Goal: Information Seeking & Learning: Understand process/instructions

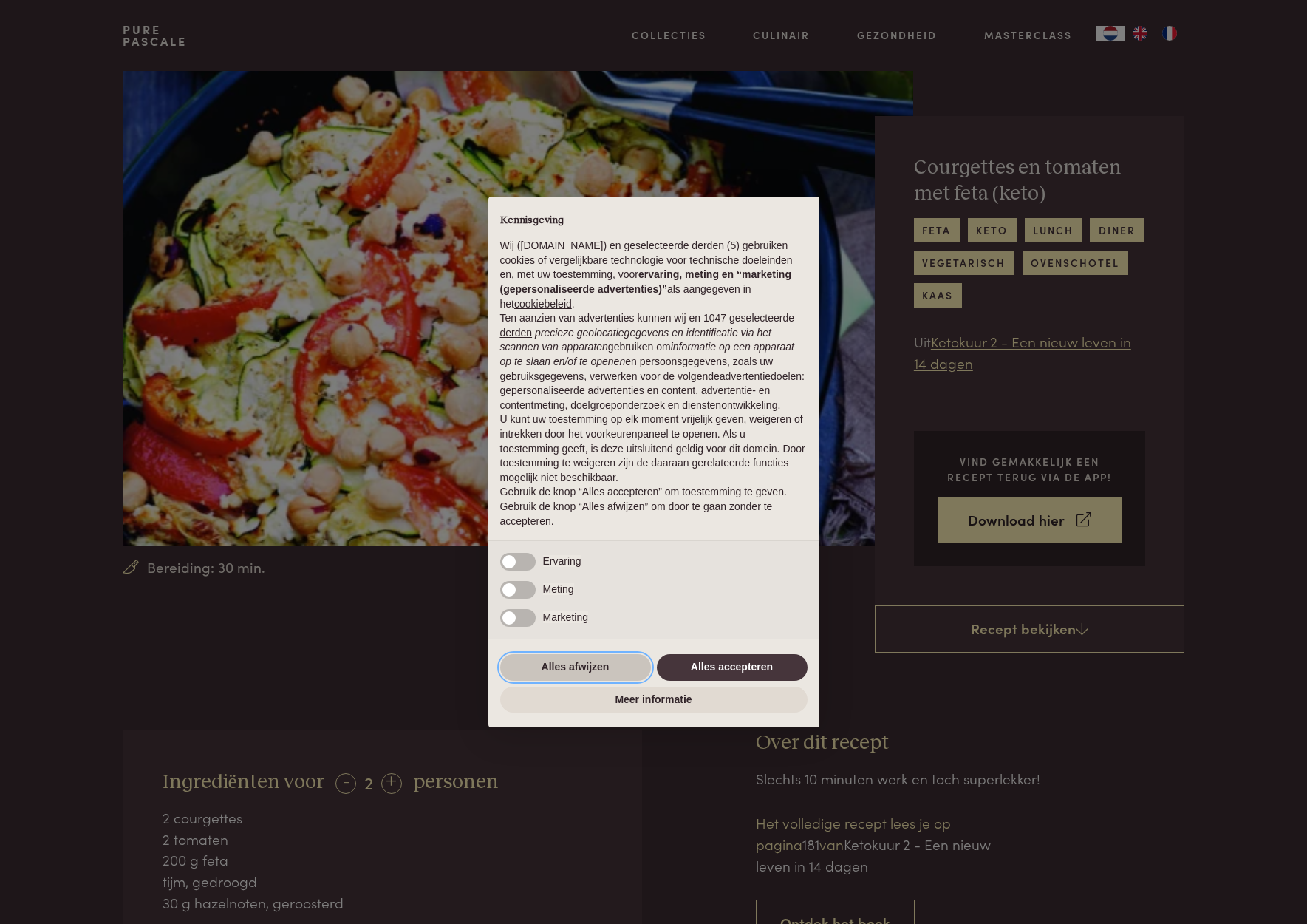
click at [563, 664] on button "Alles afwijzen" at bounding box center [575, 668] width 151 height 27
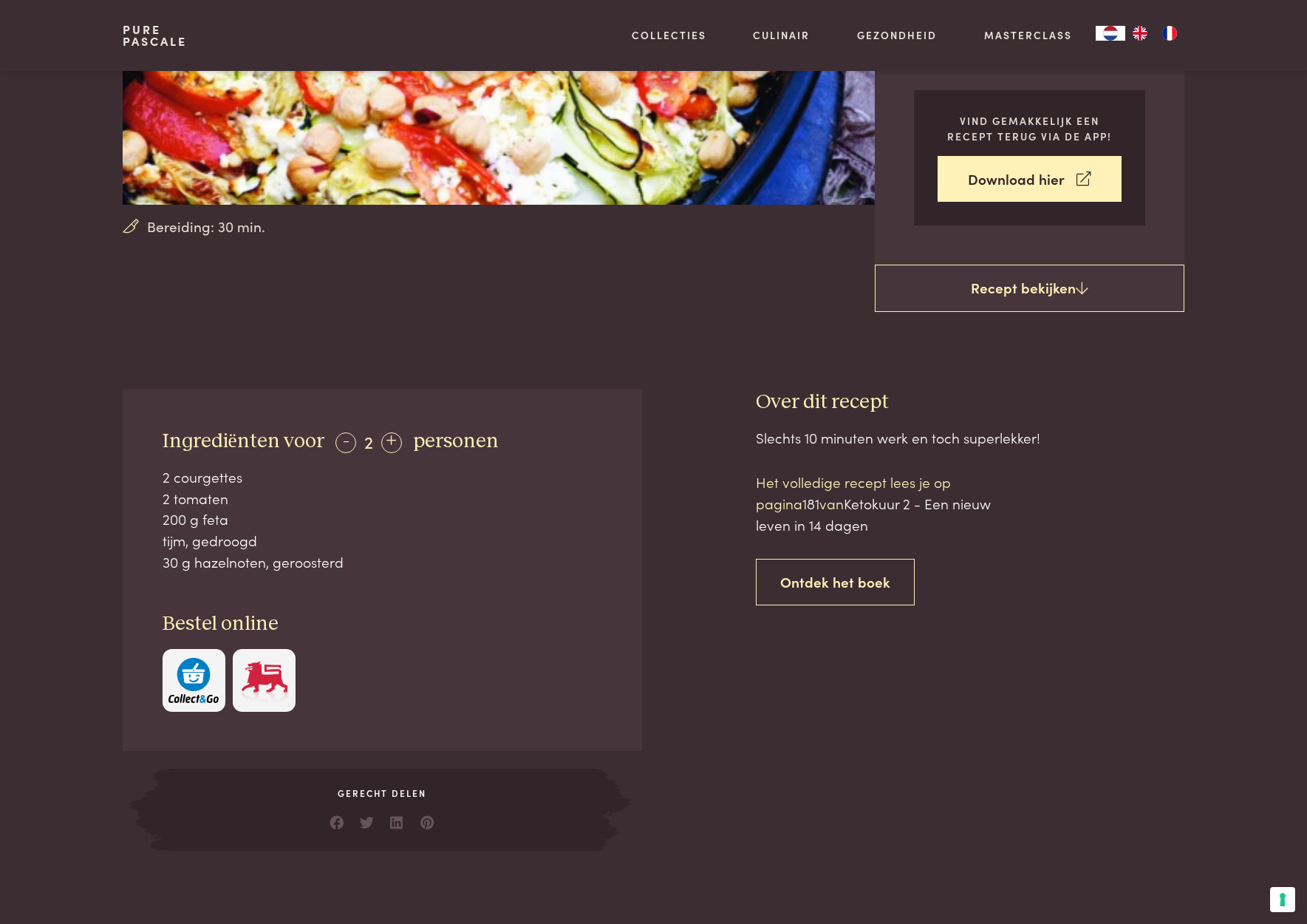
scroll to position [340, 0]
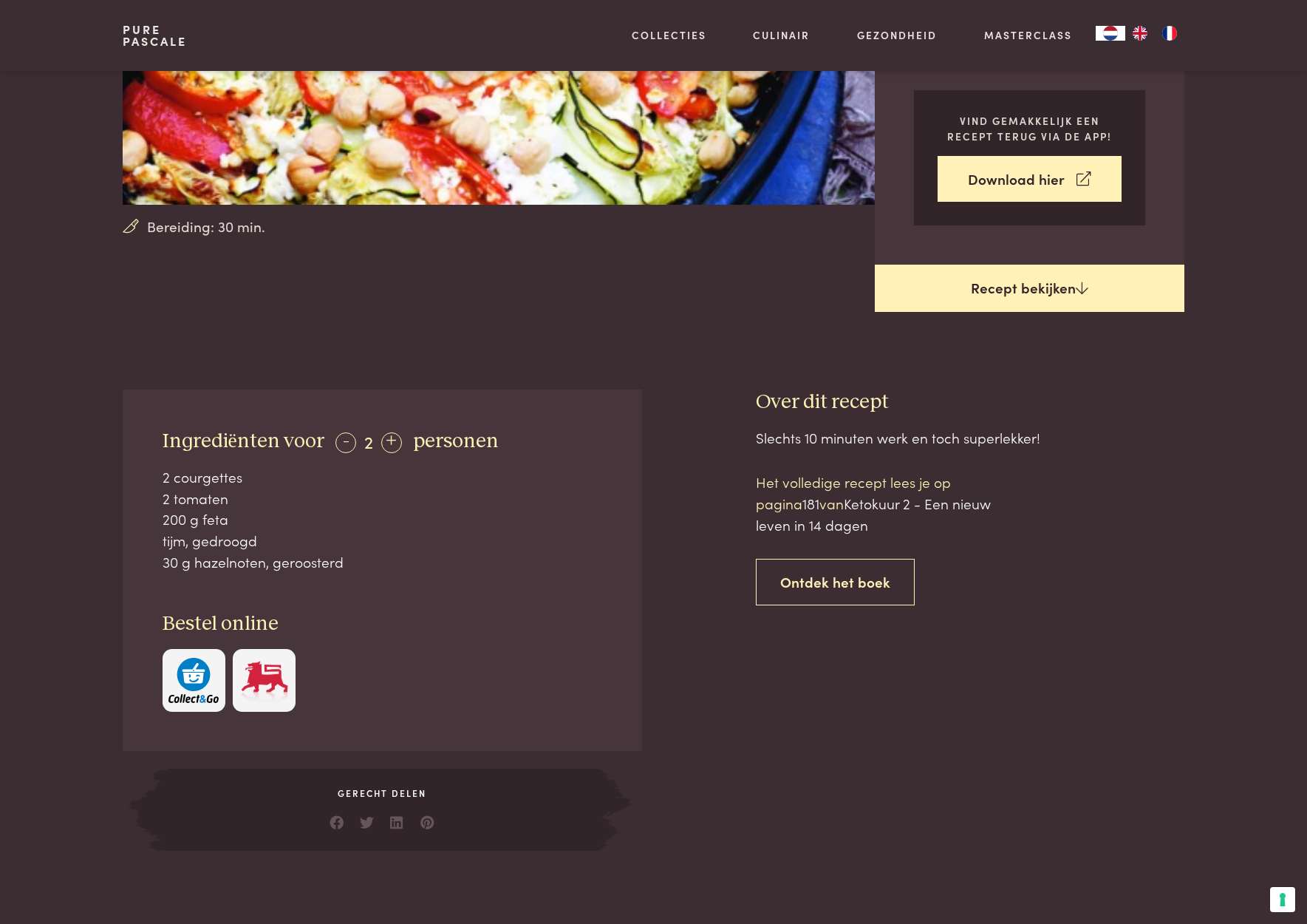
click at [1079, 284] on icon at bounding box center [1083, 287] width 13 height 14
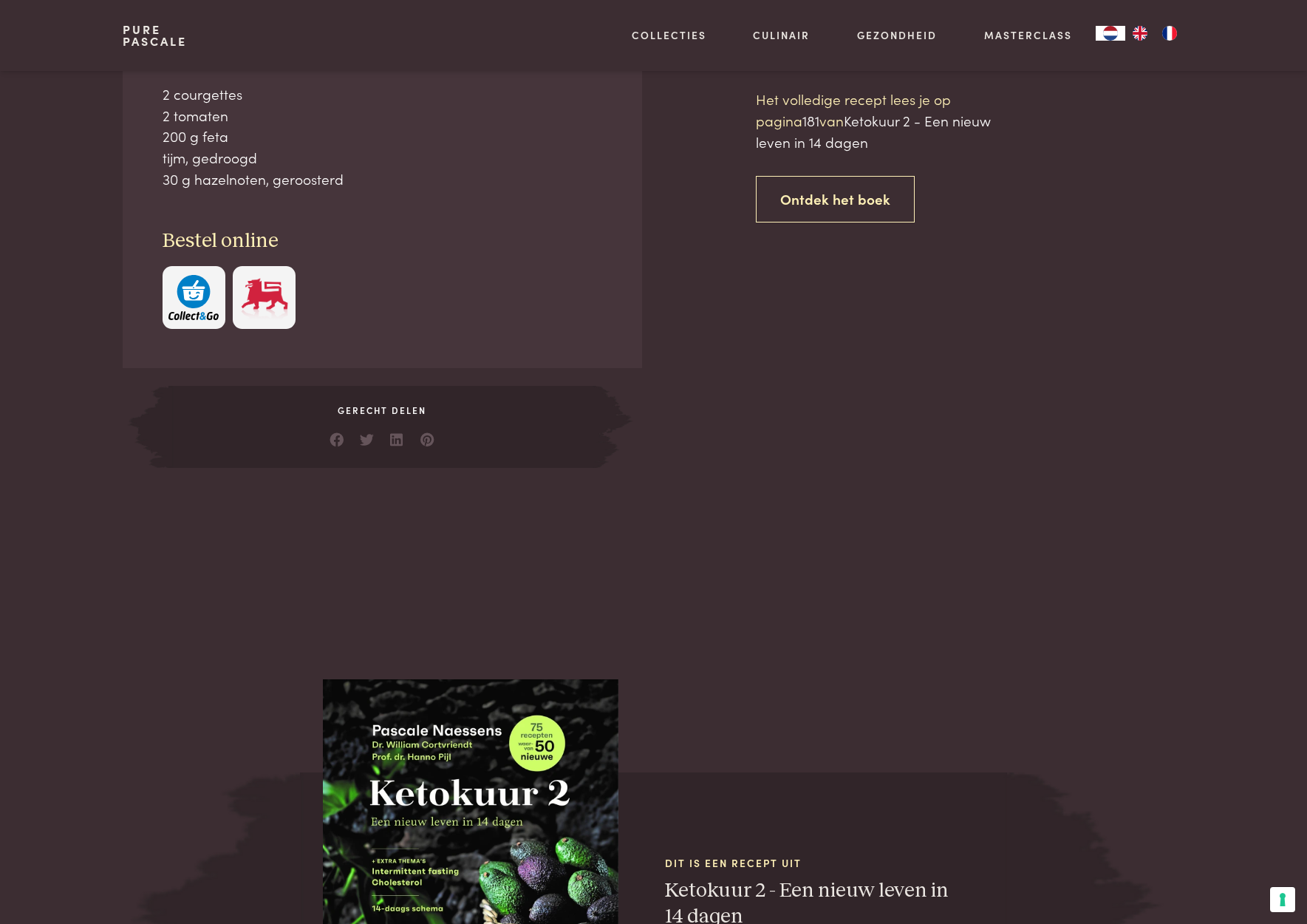
scroll to position [724, 0]
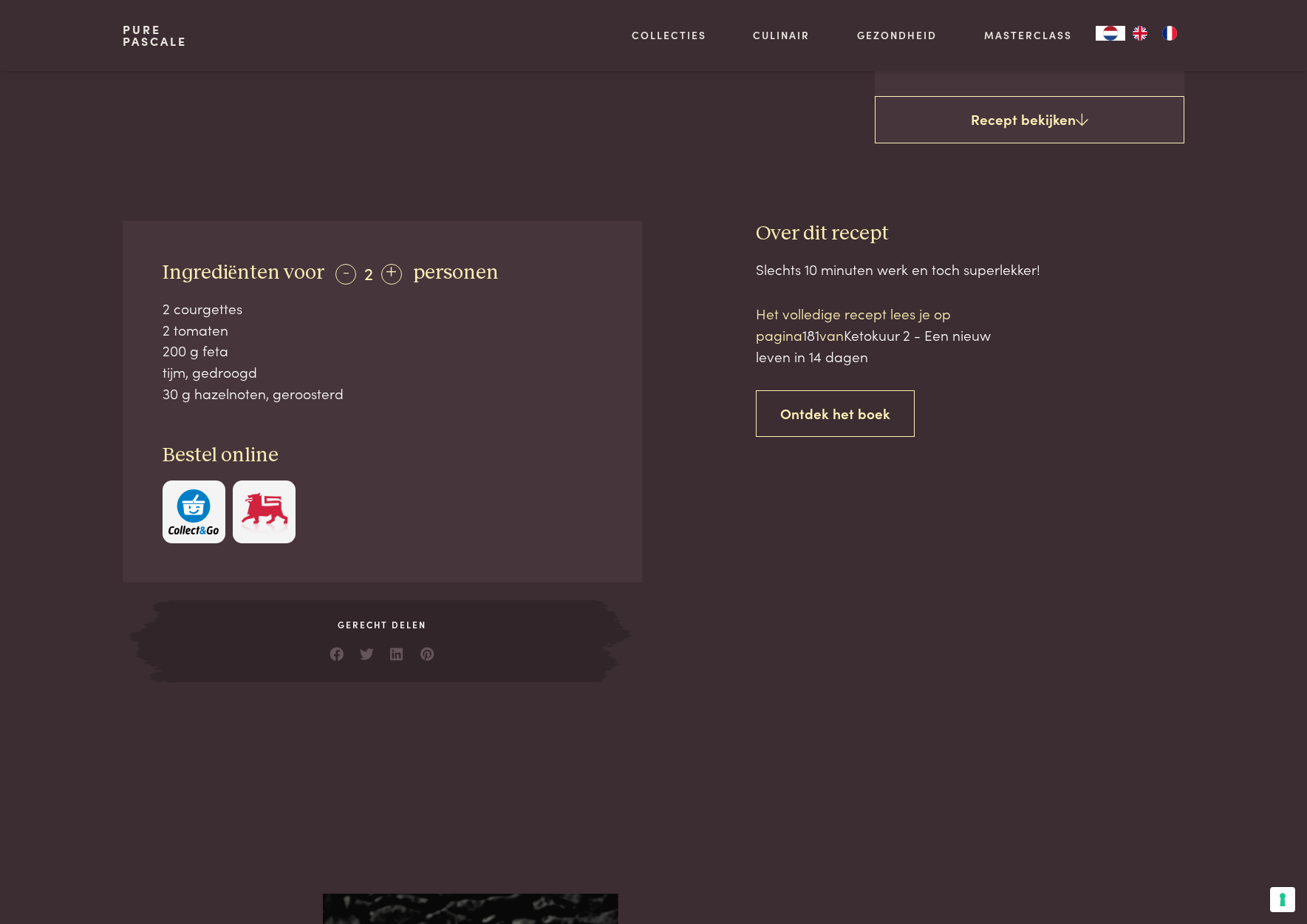
scroll to position [510, 0]
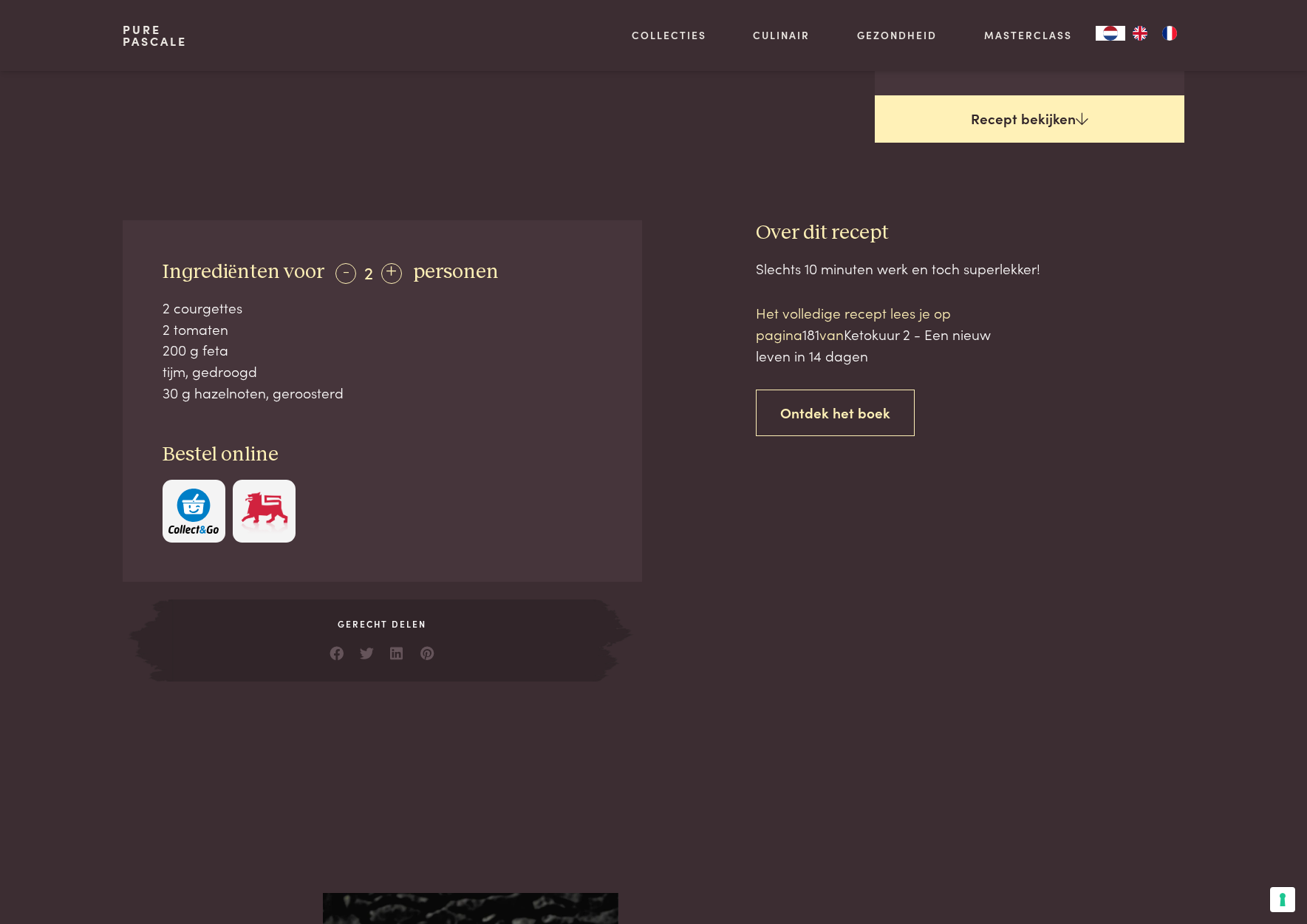
click at [1078, 113] on icon at bounding box center [1083, 119] width 13 height 14
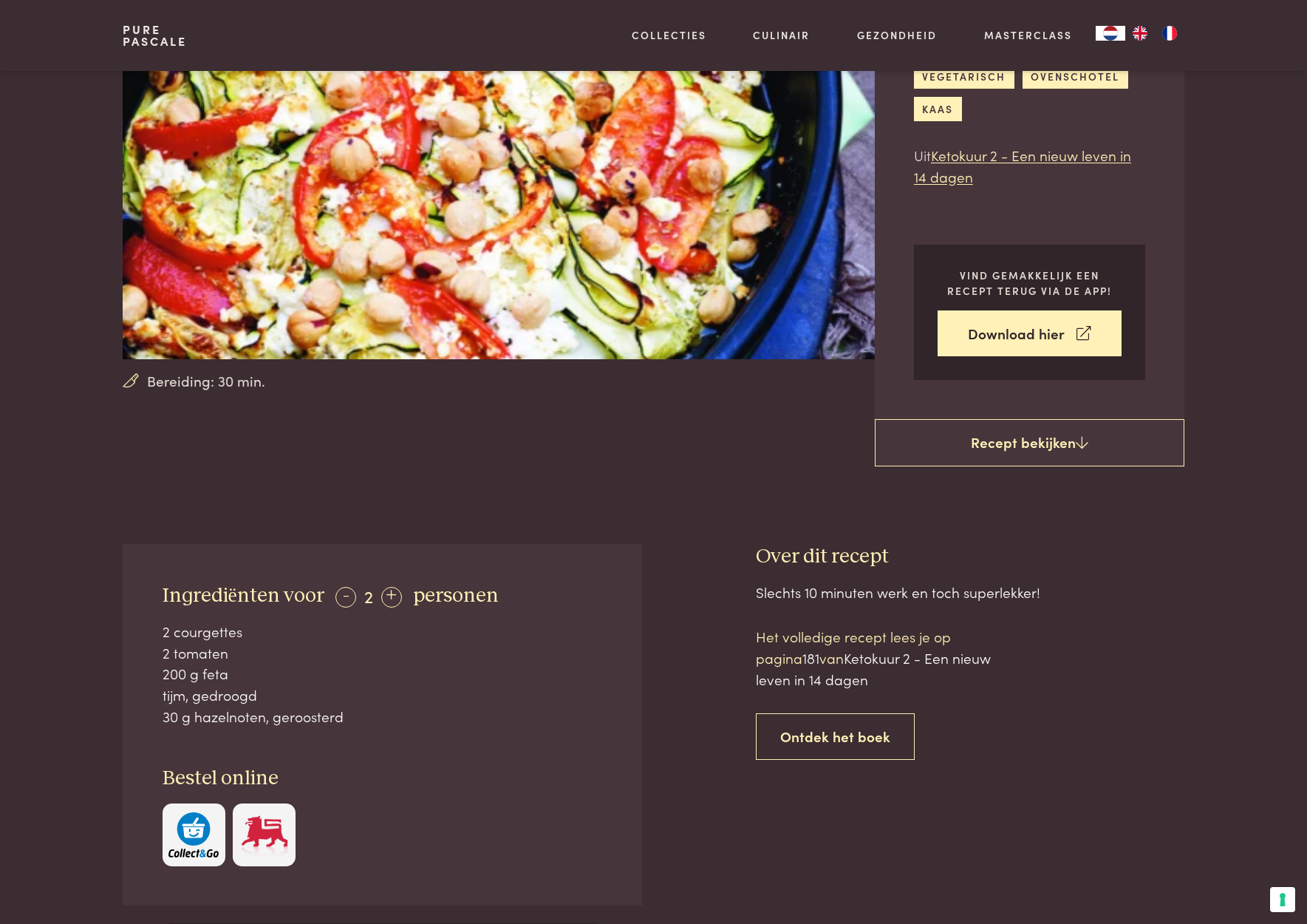
scroll to position [190, 0]
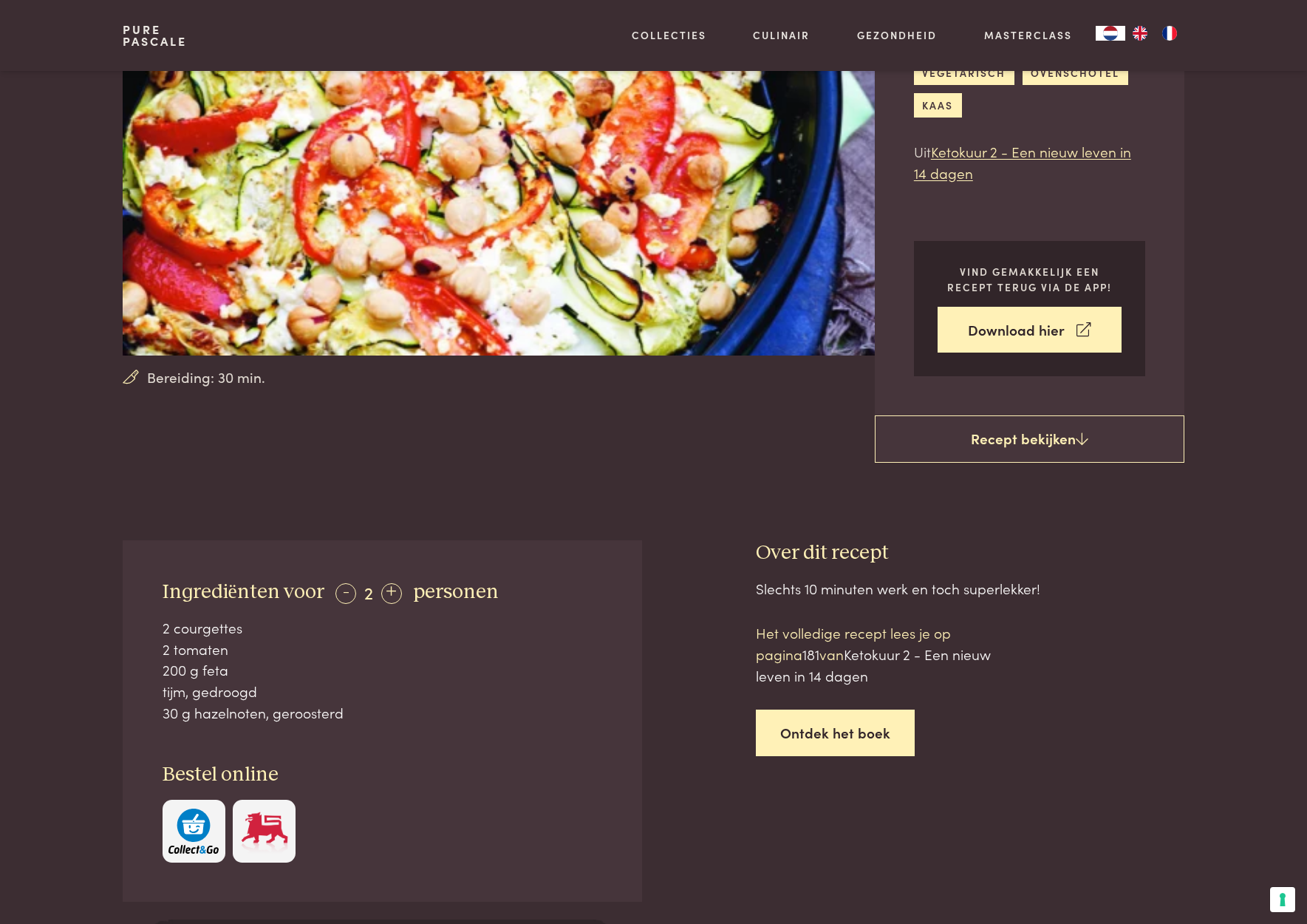
click at [817, 714] on link "Ontdek het boek" at bounding box center [835, 732] width 159 height 47
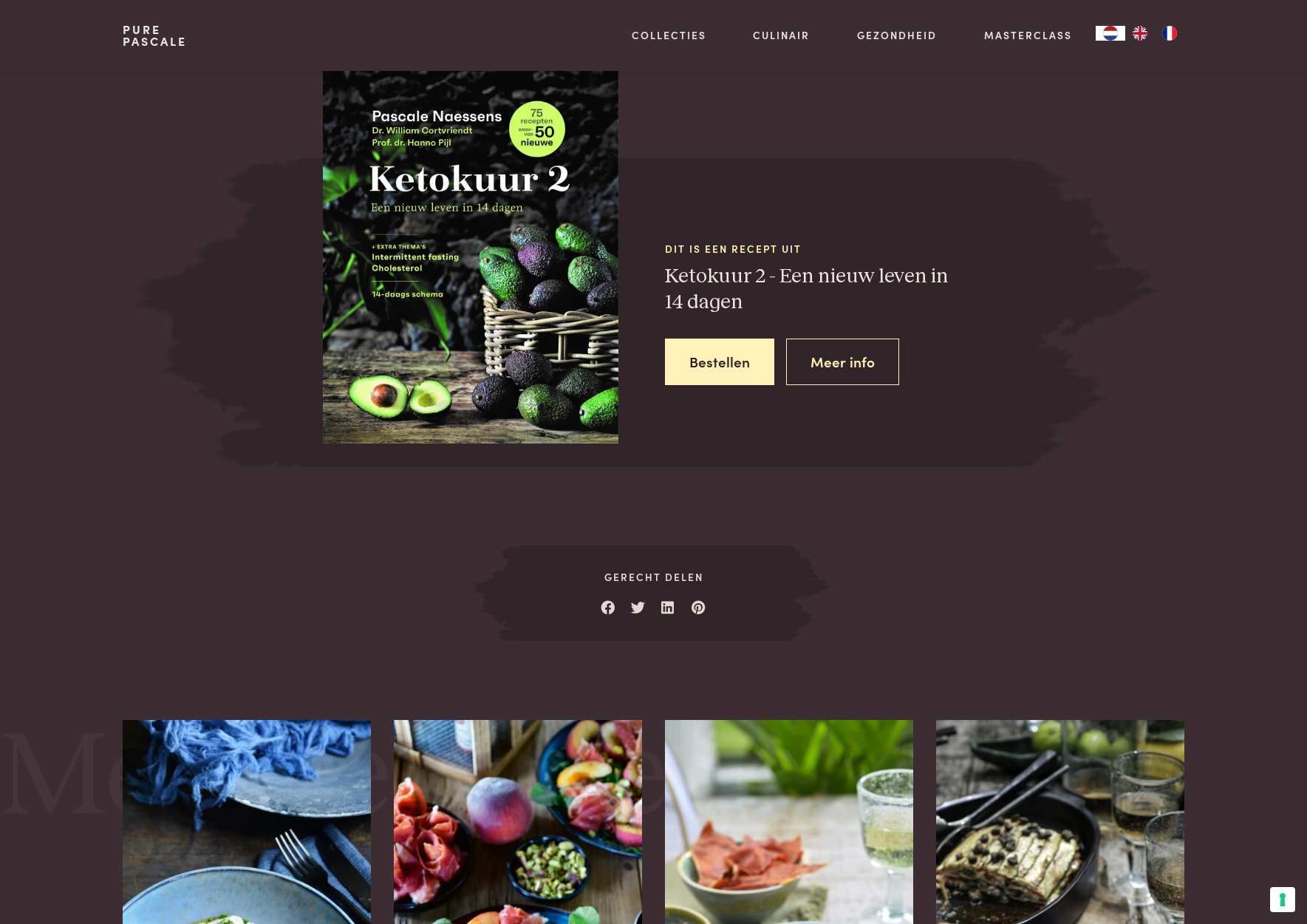
scroll to position [1338, 0]
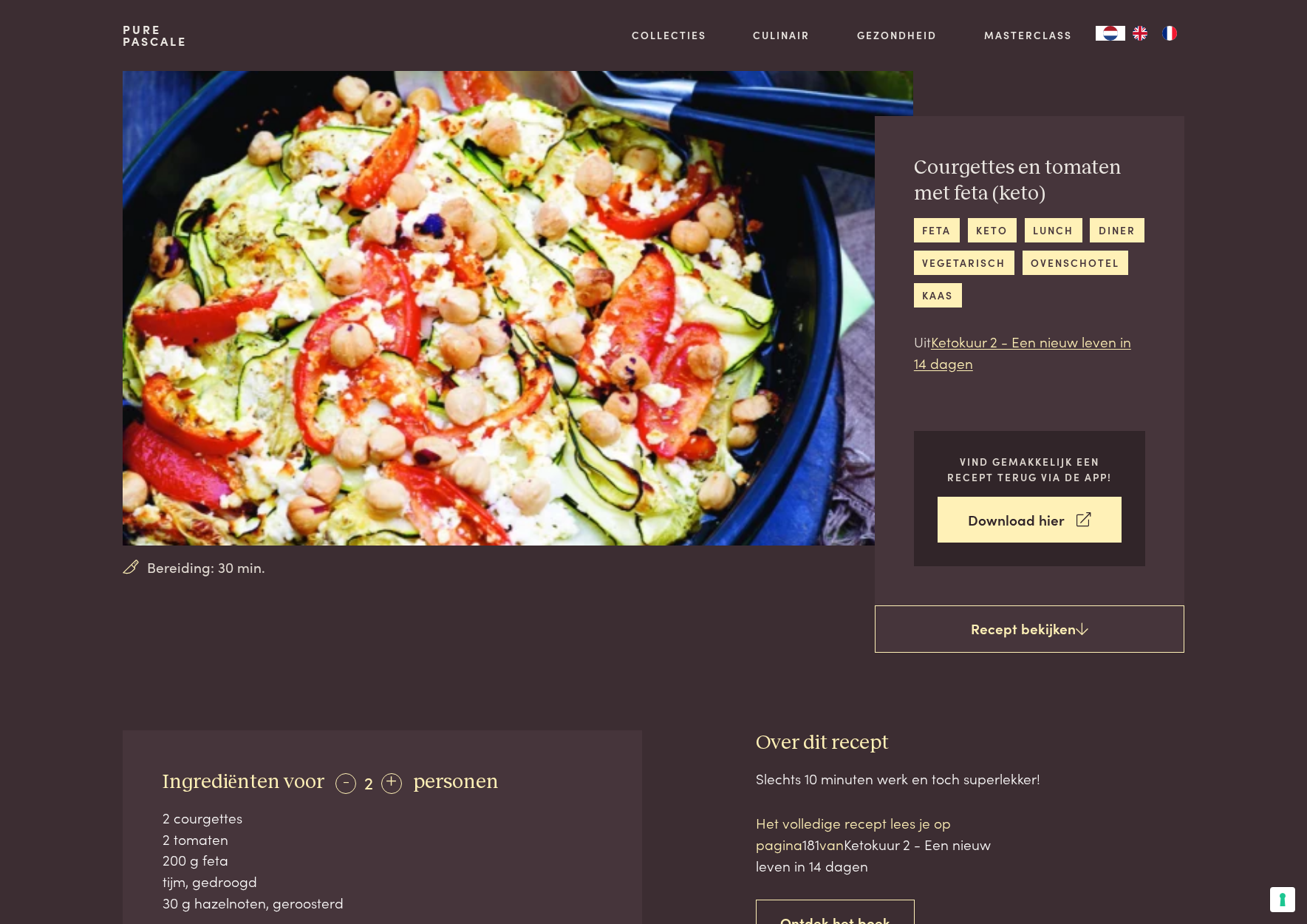
scroll to position [1338, 0]
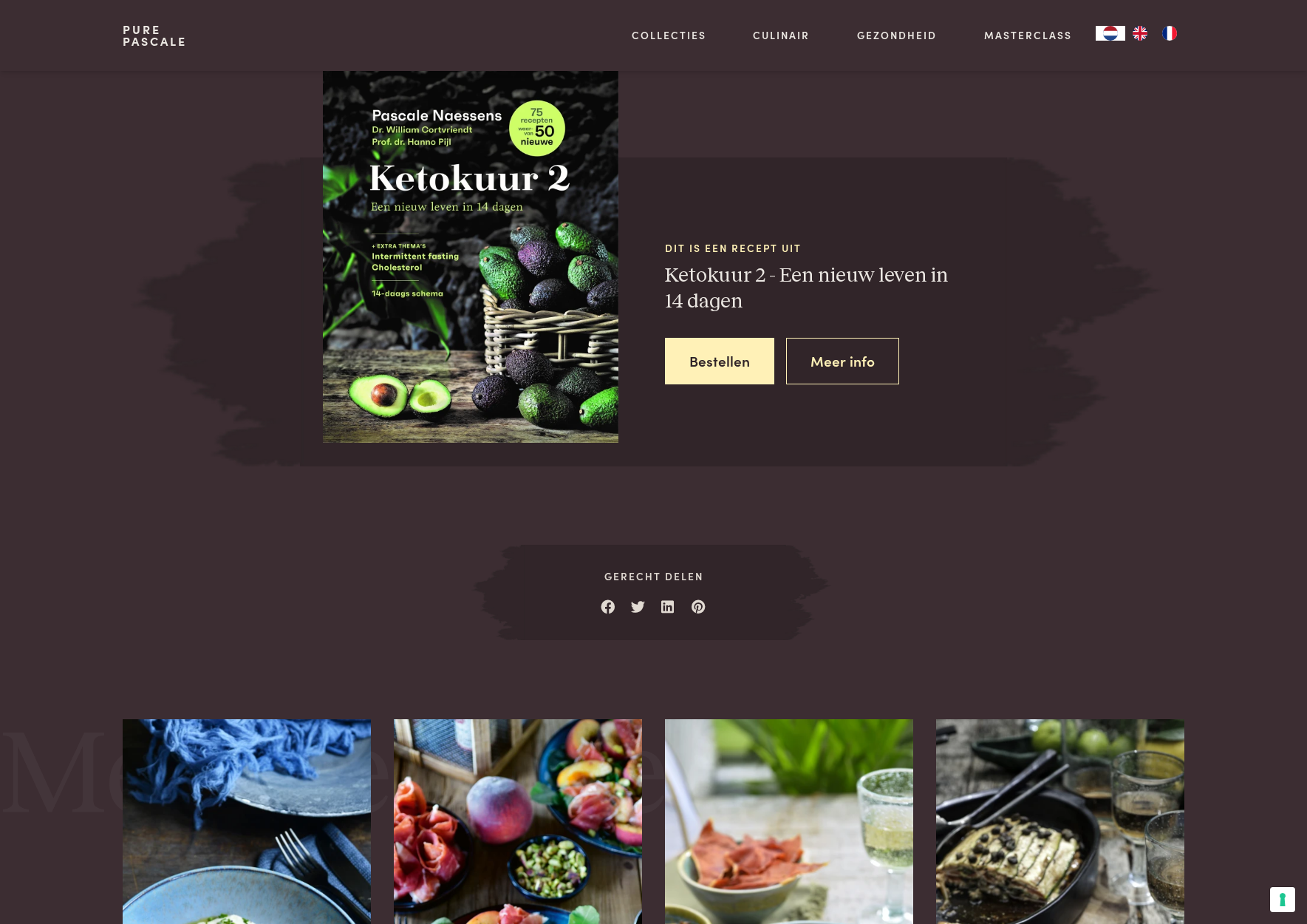
scroll to position [724, 0]
